Goal: Check status: Check status

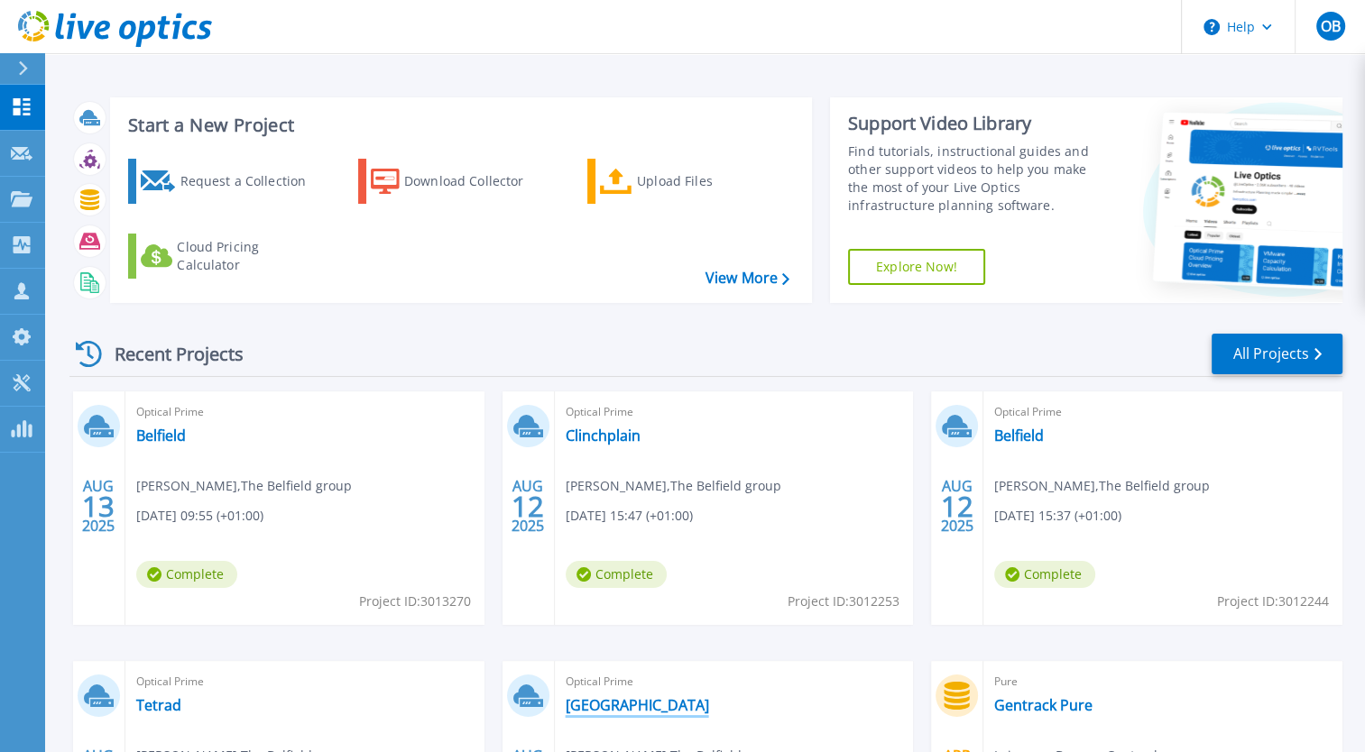
click at [613, 709] on link "Westbridge" at bounding box center [636, 705] width 143 height 18
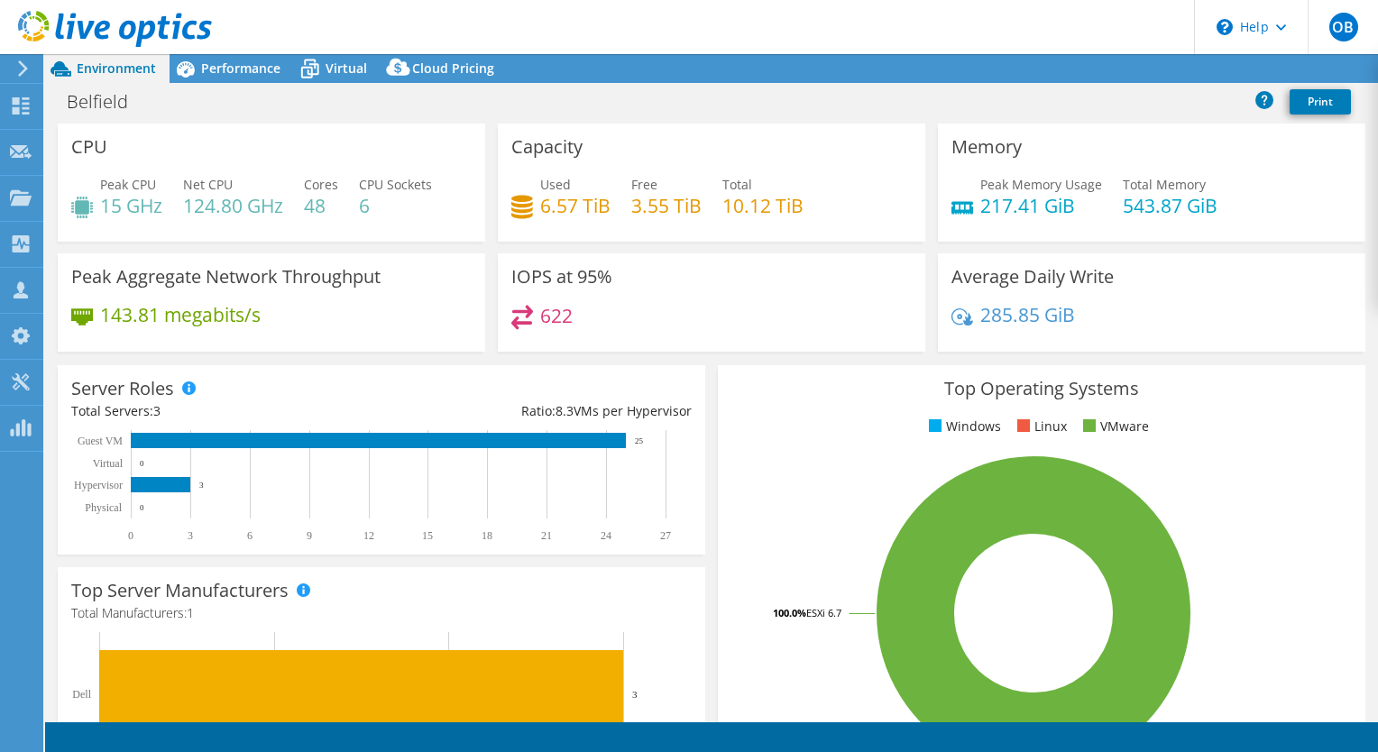
select select "USD"
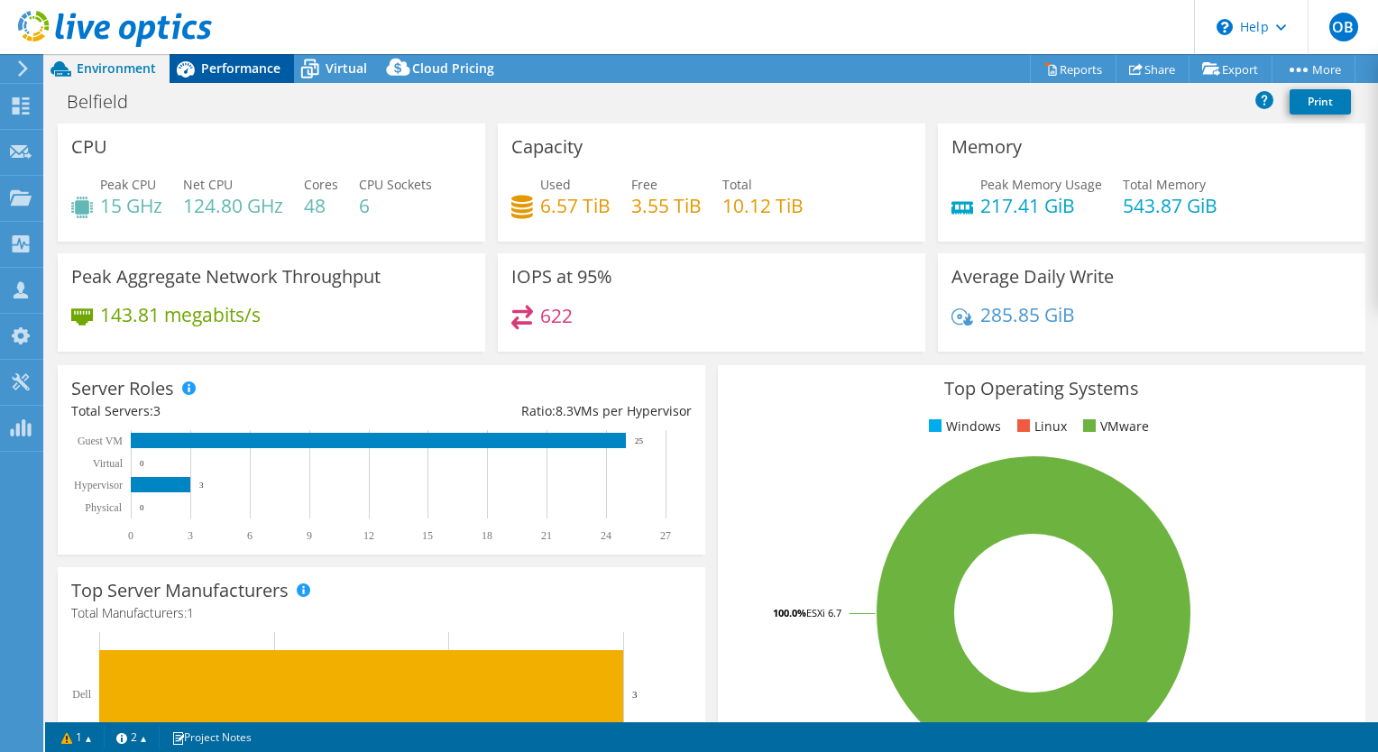
click at [242, 70] on span "Performance" at bounding box center [240, 68] width 79 height 17
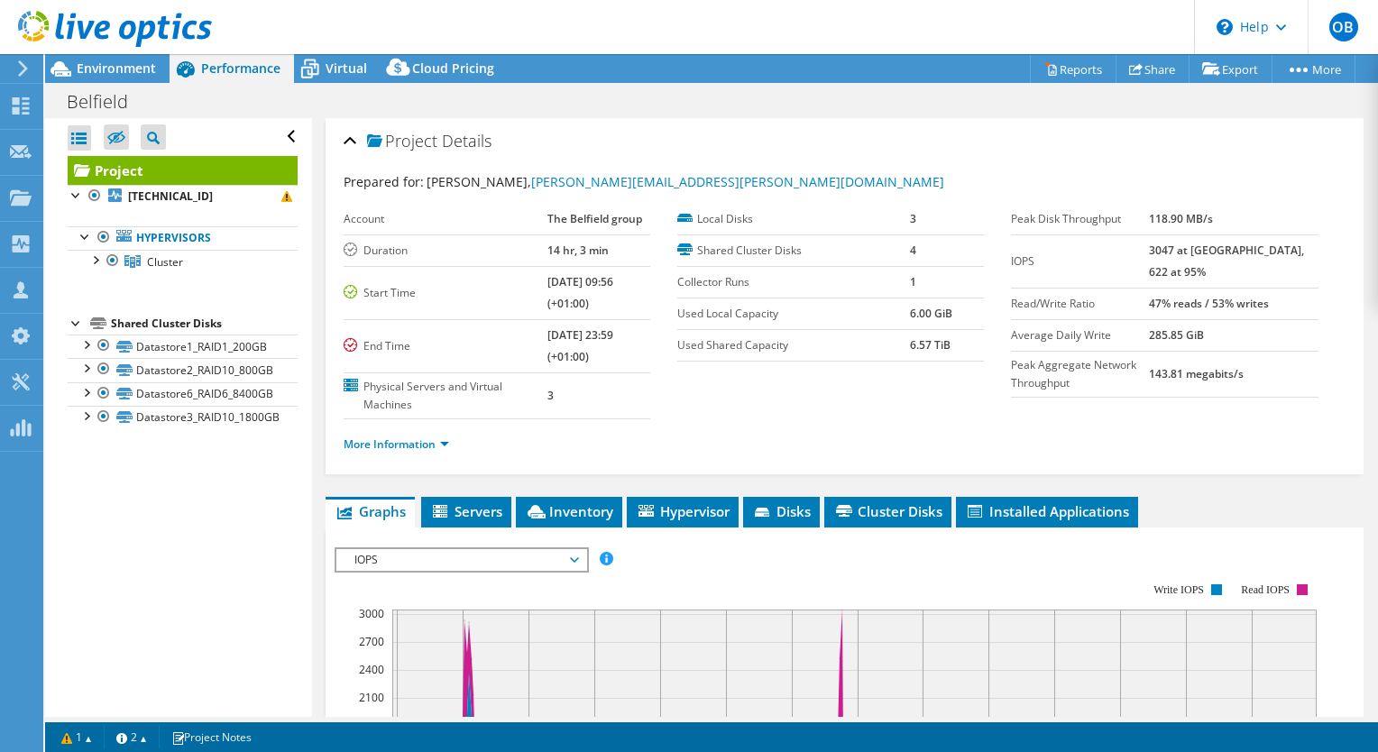
click at [102, 56] on div at bounding box center [106, 30] width 212 height 60
click at [126, 67] on span "Environment" at bounding box center [116, 68] width 79 height 17
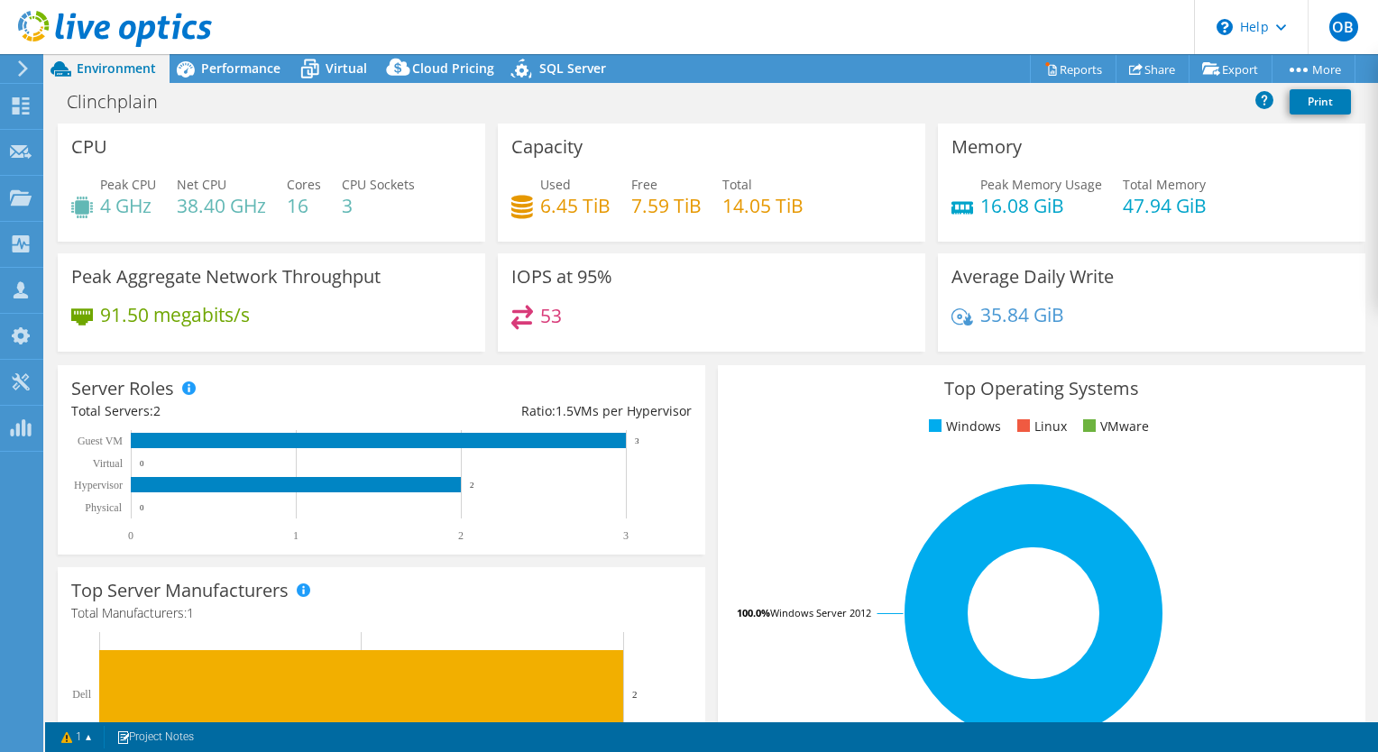
select select "USD"
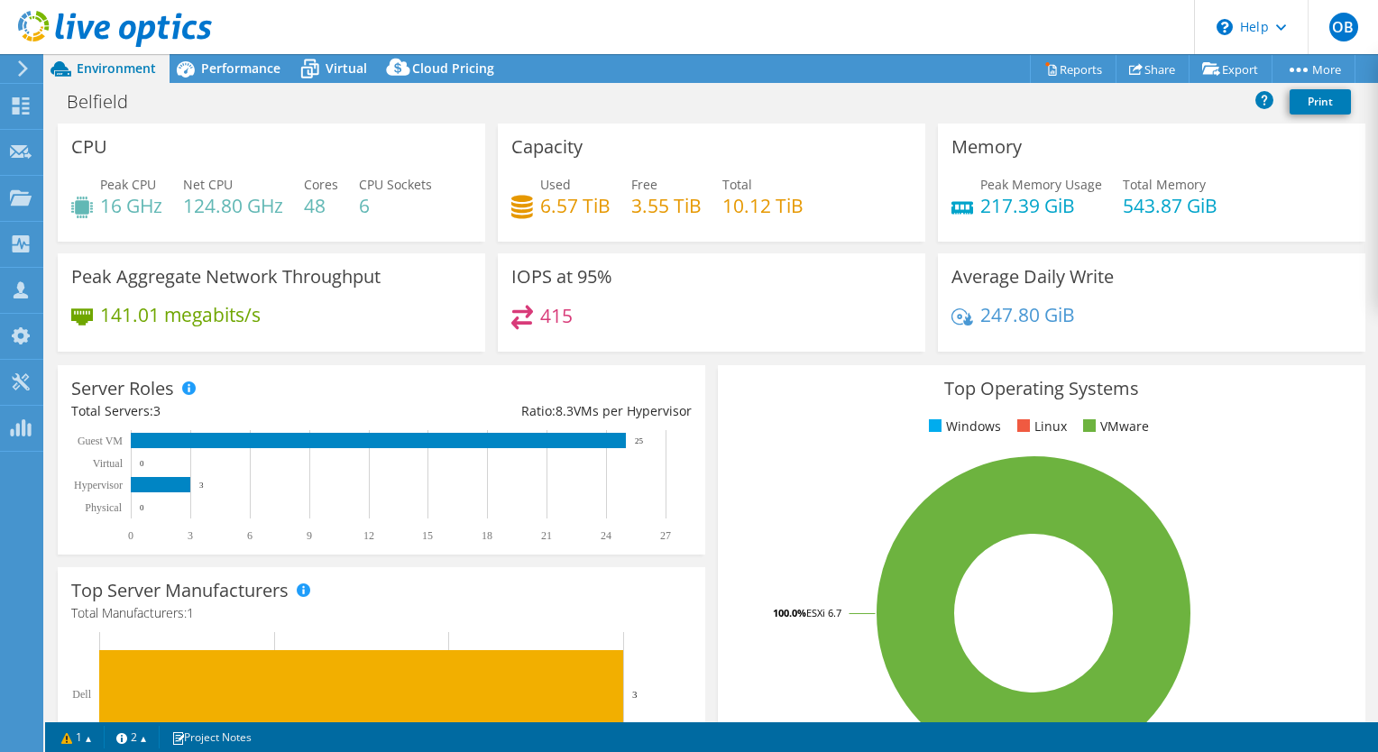
select select "USD"
